Goal: Task Accomplishment & Management: Complete application form

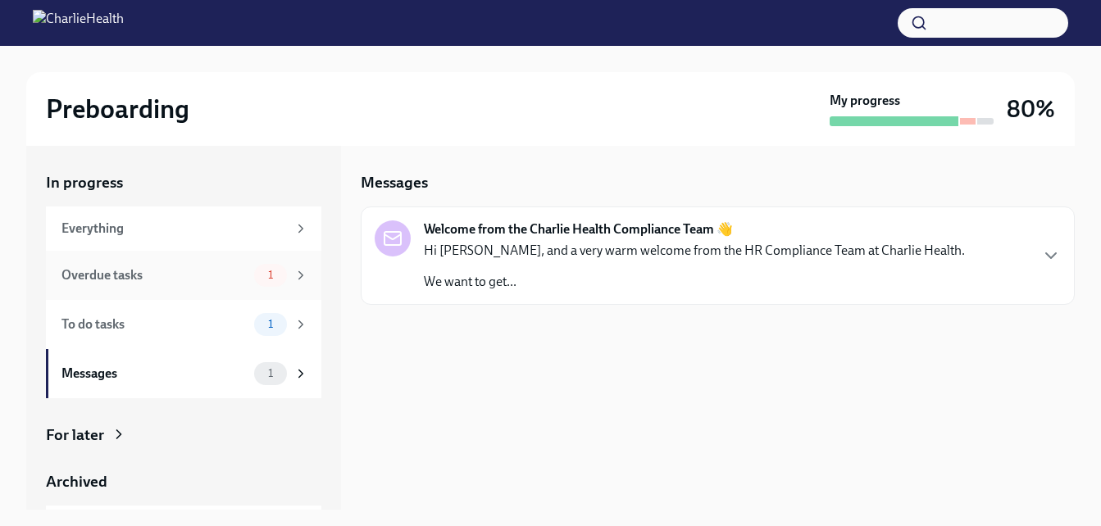
click at [113, 276] on div "Overdue tasks" at bounding box center [154, 275] width 186 height 18
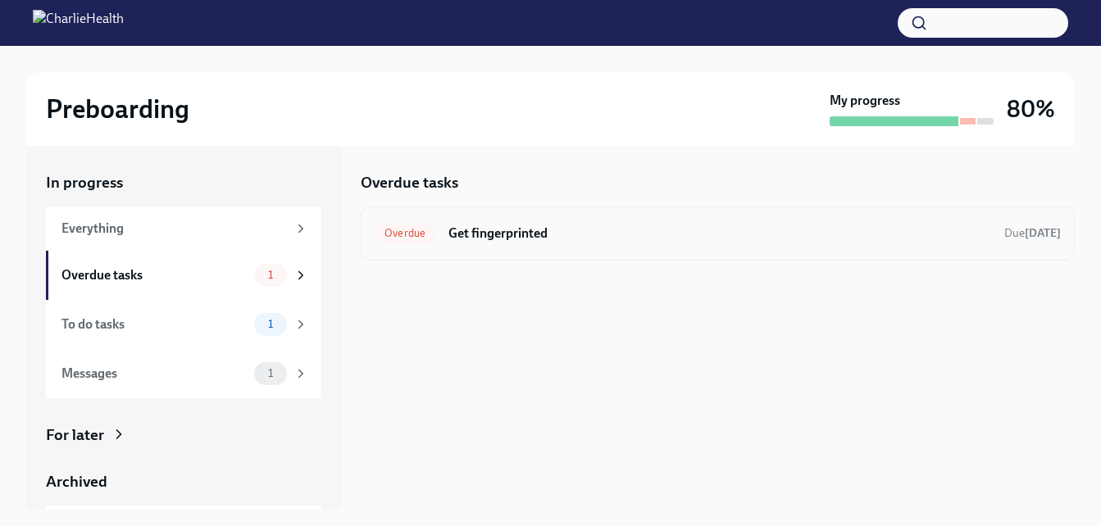
click at [489, 230] on h6 "Get fingerprinted" at bounding box center [720, 234] width 543 height 18
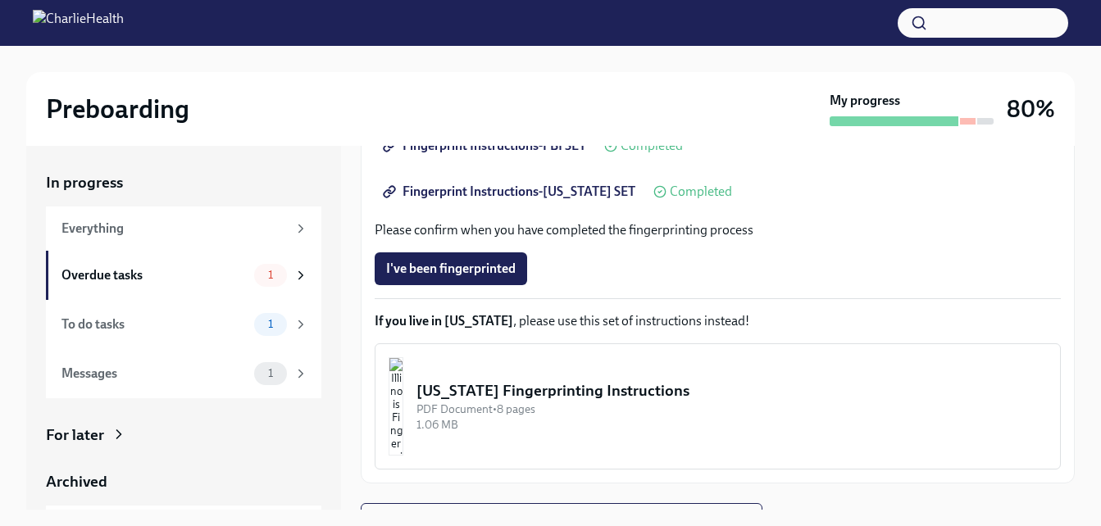
scroll to position [359, 0]
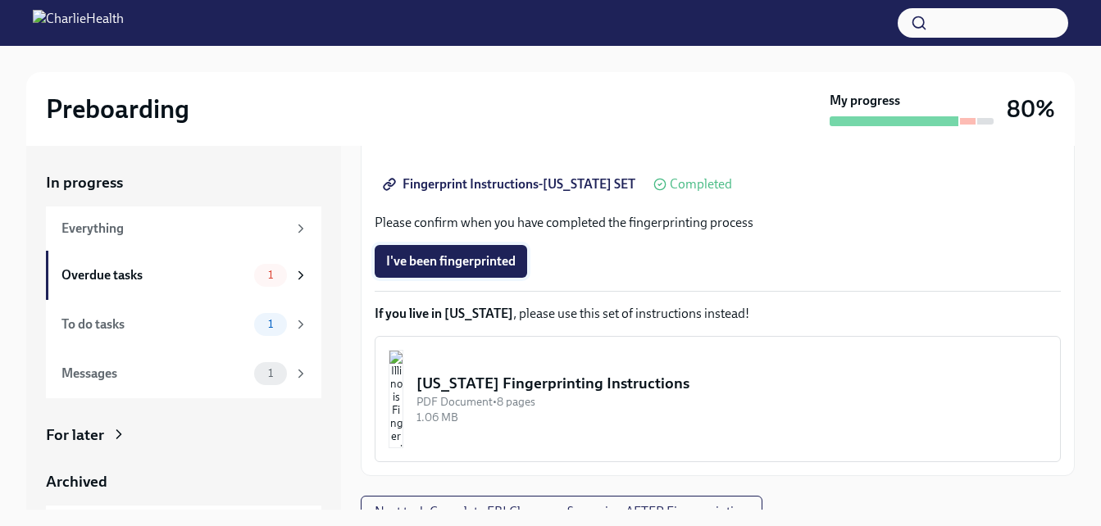
click at [494, 267] on span "I've been fingerprinted" at bounding box center [451, 261] width 130 height 16
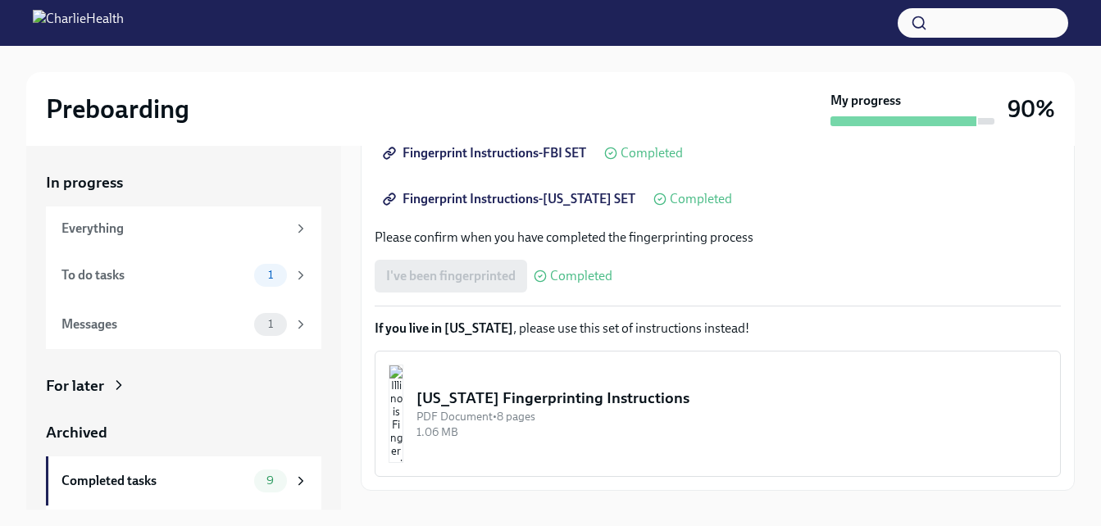
scroll to position [378, 0]
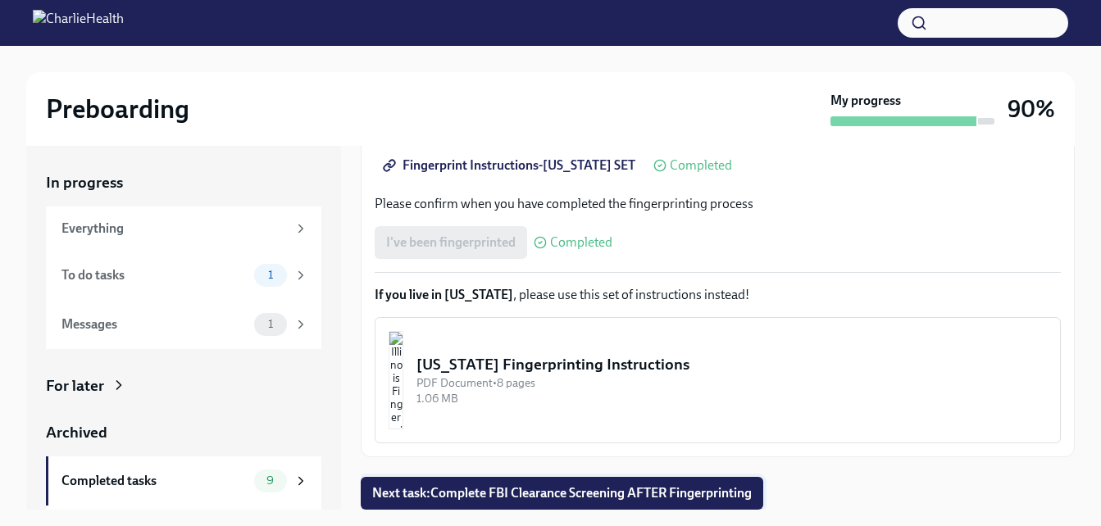
click at [681, 496] on span "Next task : Complete FBI Clearance Screening AFTER Fingerprinting" at bounding box center [562, 493] width 380 height 16
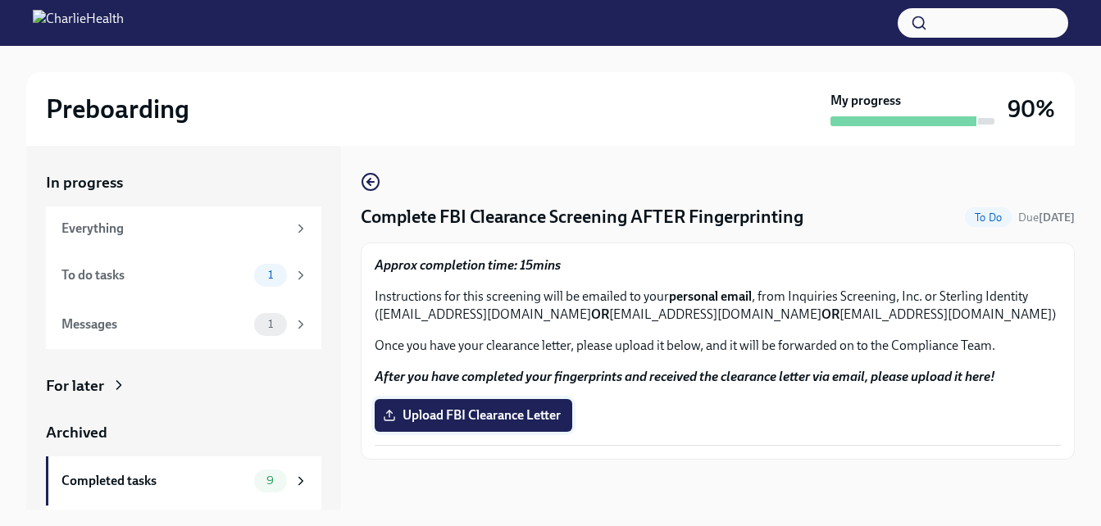
click at [436, 410] on span "Upload FBI Clearance Letter" at bounding box center [473, 416] width 175 height 16
click at [0, 0] on input "Upload FBI Clearance Letter" at bounding box center [0, 0] width 0 height 0
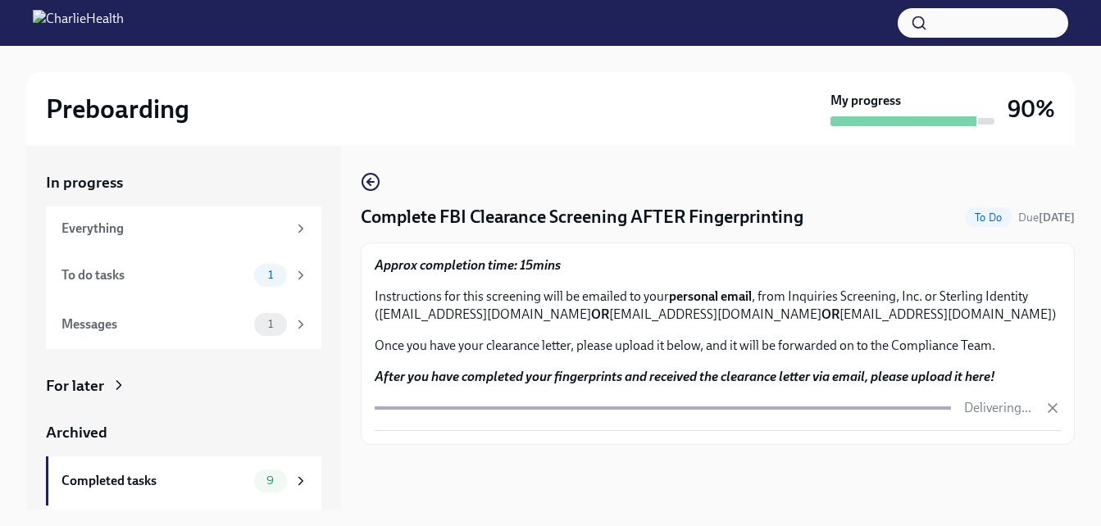
scroll to position [30, 0]
